Goal: Information Seeking & Learning: Learn about a topic

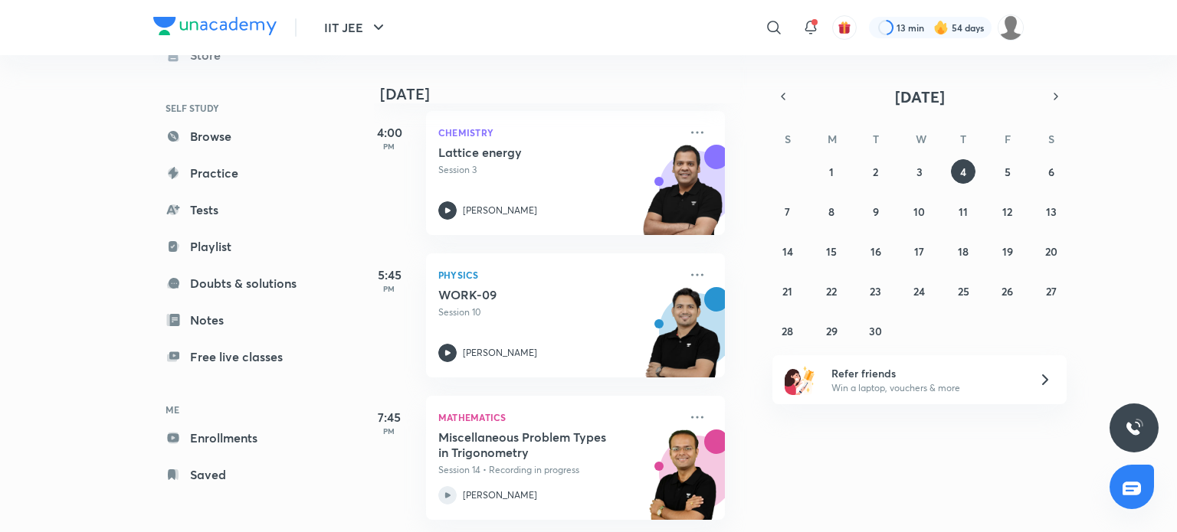
scroll to position [0, 15]
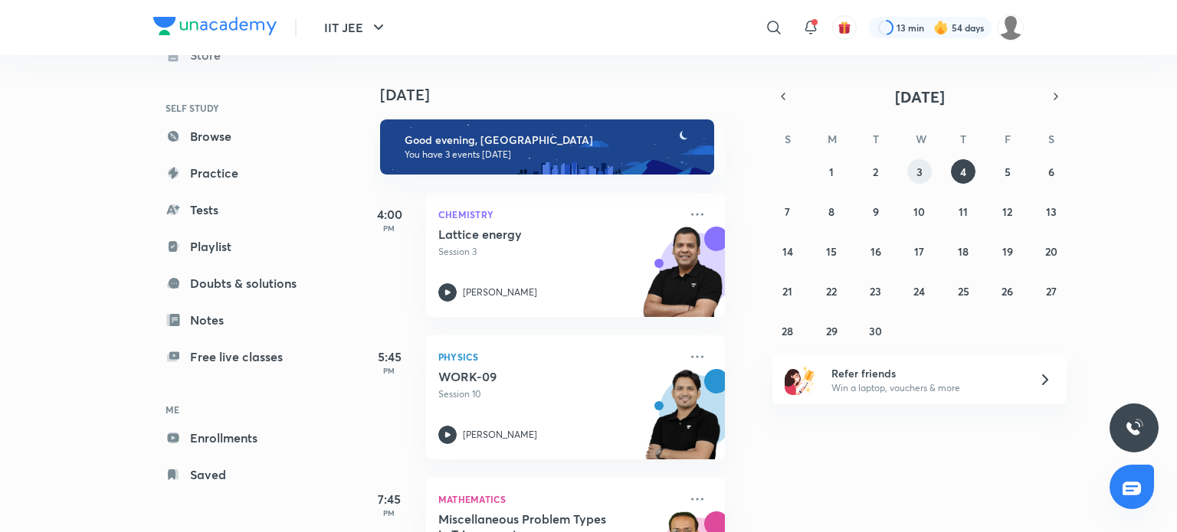
click at [910, 181] on div "31 1 2 3 4 5 6 7 8 9 10 11 12 13 14 15 16 17 18 19 20 21 22 23 24 25 26 27 28 2…" at bounding box center [919, 251] width 294 height 184
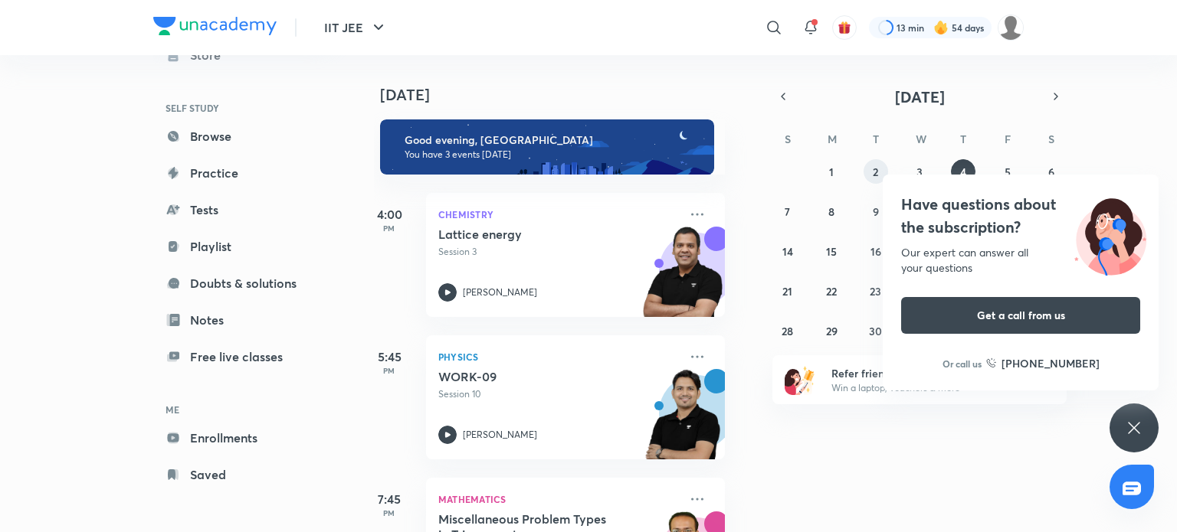
click at [879, 178] on button "2" at bounding box center [875, 171] width 25 height 25
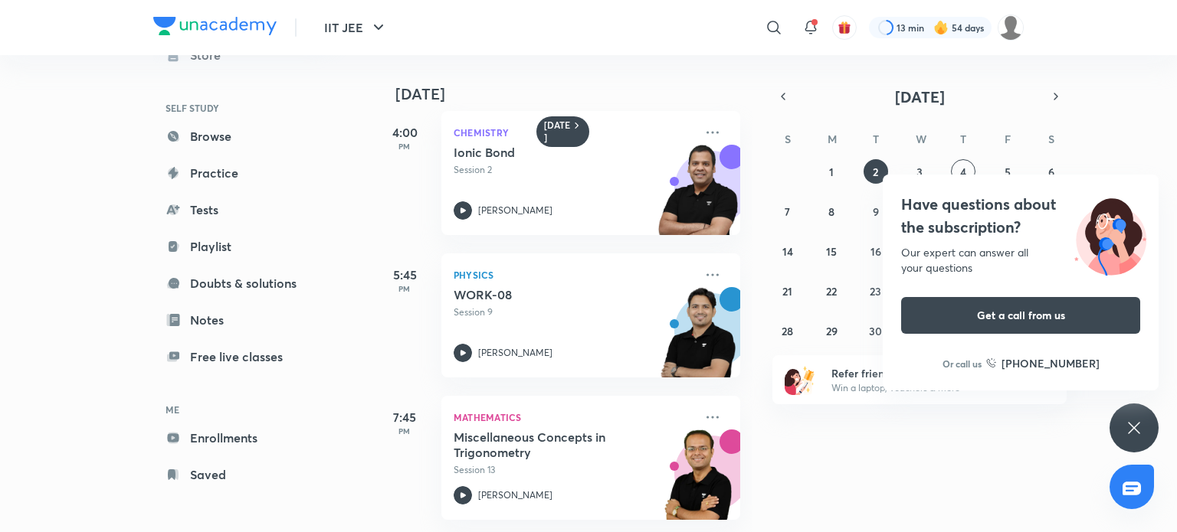
scroll to position [0, 0]
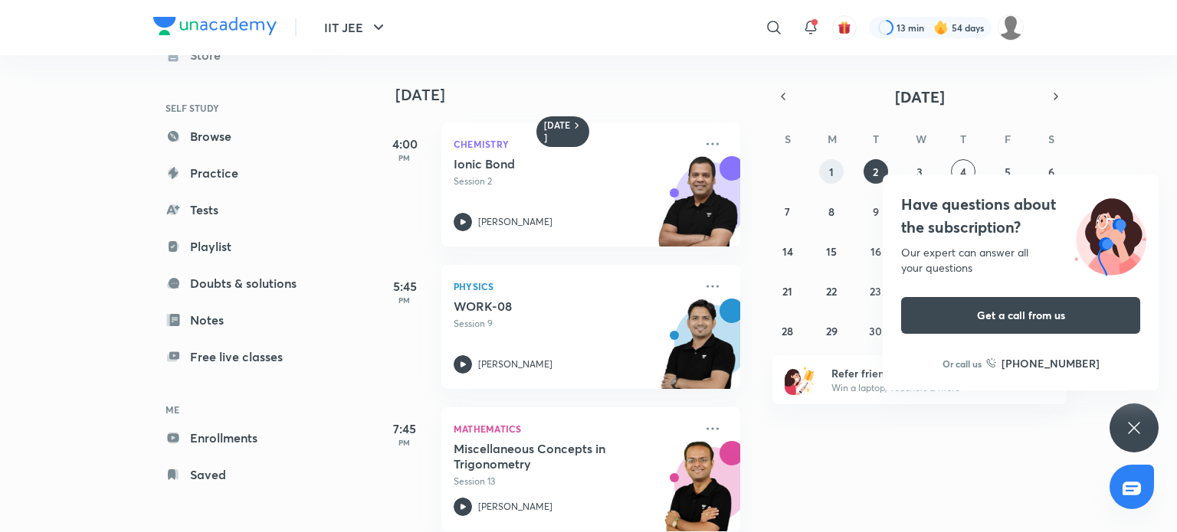
click at [827, 170] on button "1" at bounding box center [831, 171] width 25 height 25
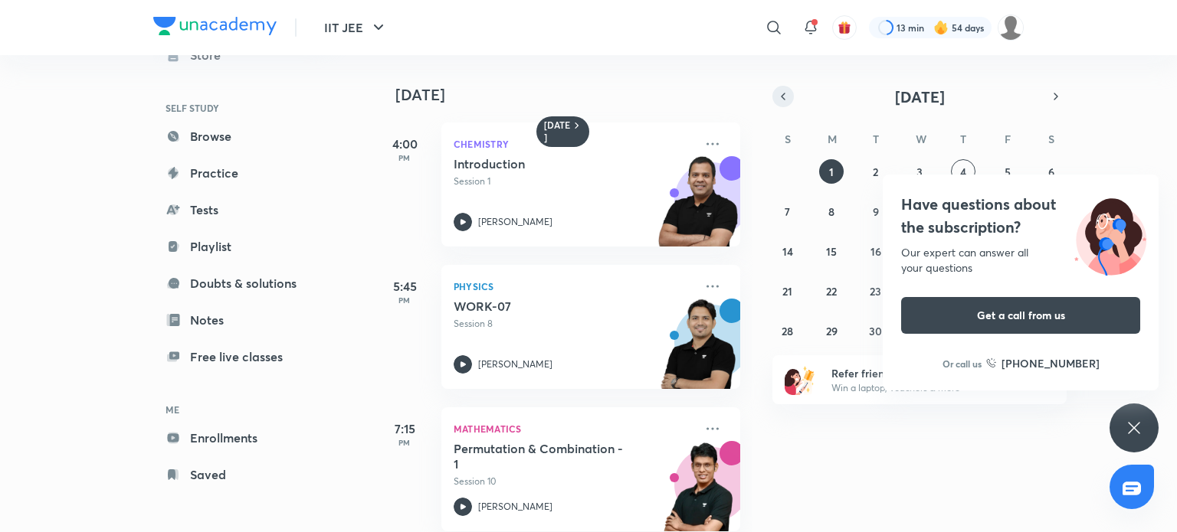
click at [787, 100] on icon "button" at bounding box center [783, 97] width 12 height 14
click at [272, 236] on link "Playlist" at bounding box center [242, 246] width 178 height 31
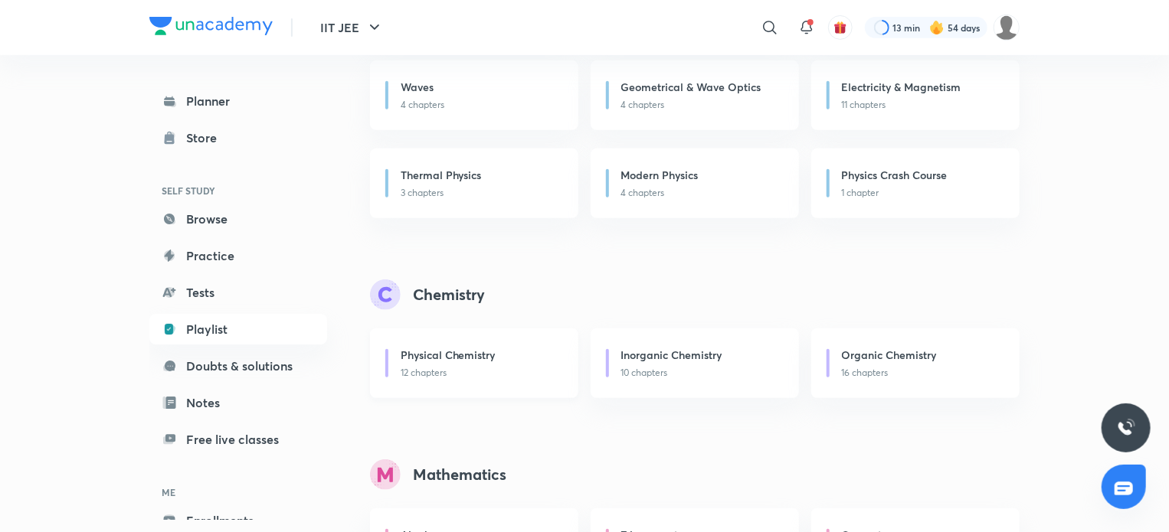
scroll to position [329, 0]
click at [466, 368] on p "12 chapters" at bounding box center [480, 372] width 159 height 14
click at [438, 355] on h6 "Physical Chemistry" at bounding box center [448, 353] width 95 height 16
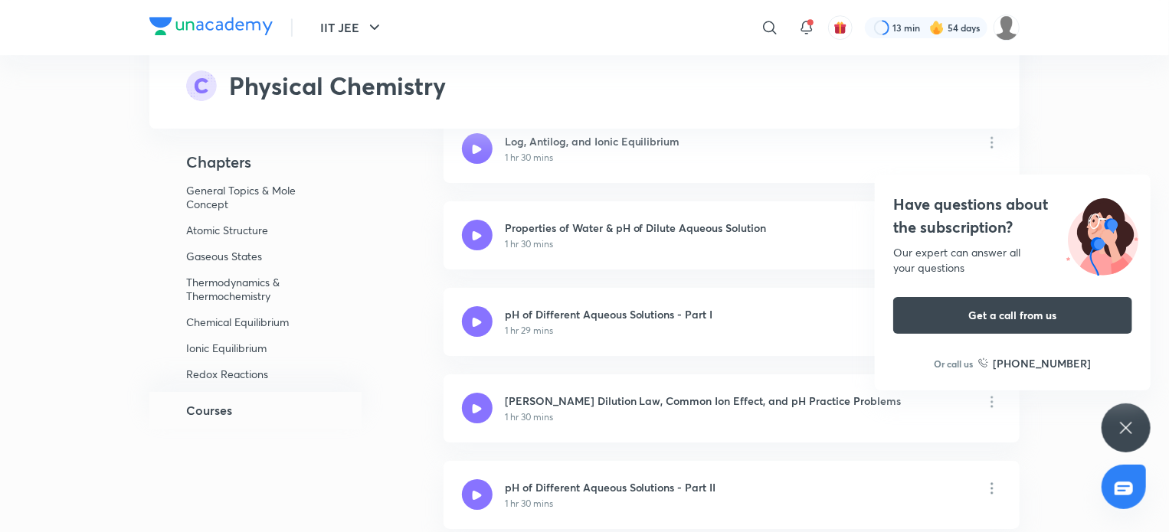
scroll to position [5366, 0]
